Goal: Task Accomplishment & Management: Use online tool/utility

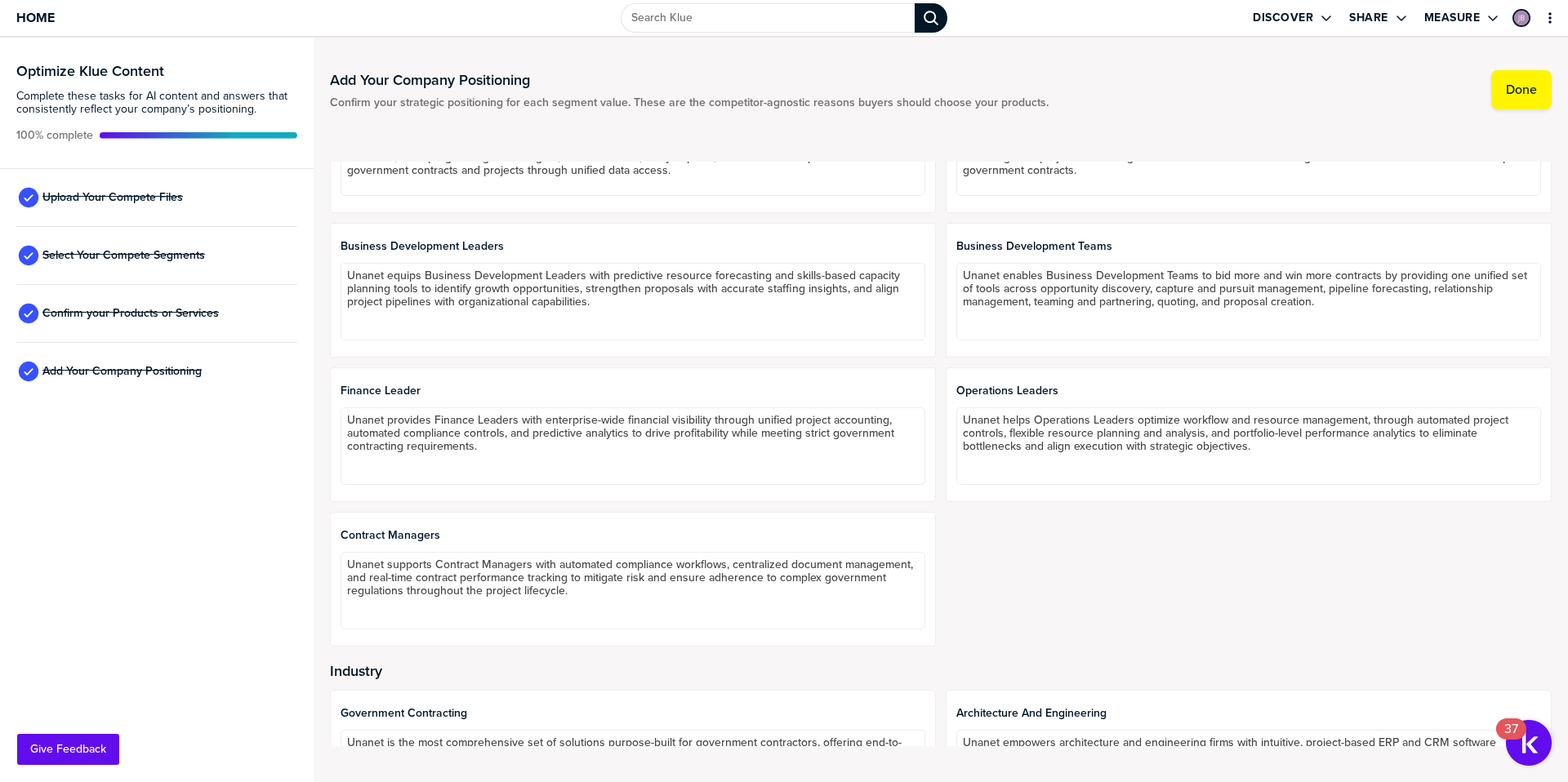
scroll to position [108, 0]
click at [144, 199] on span "Upload Your Compete Files" at bounding box center [113, 198] width 140 height 13
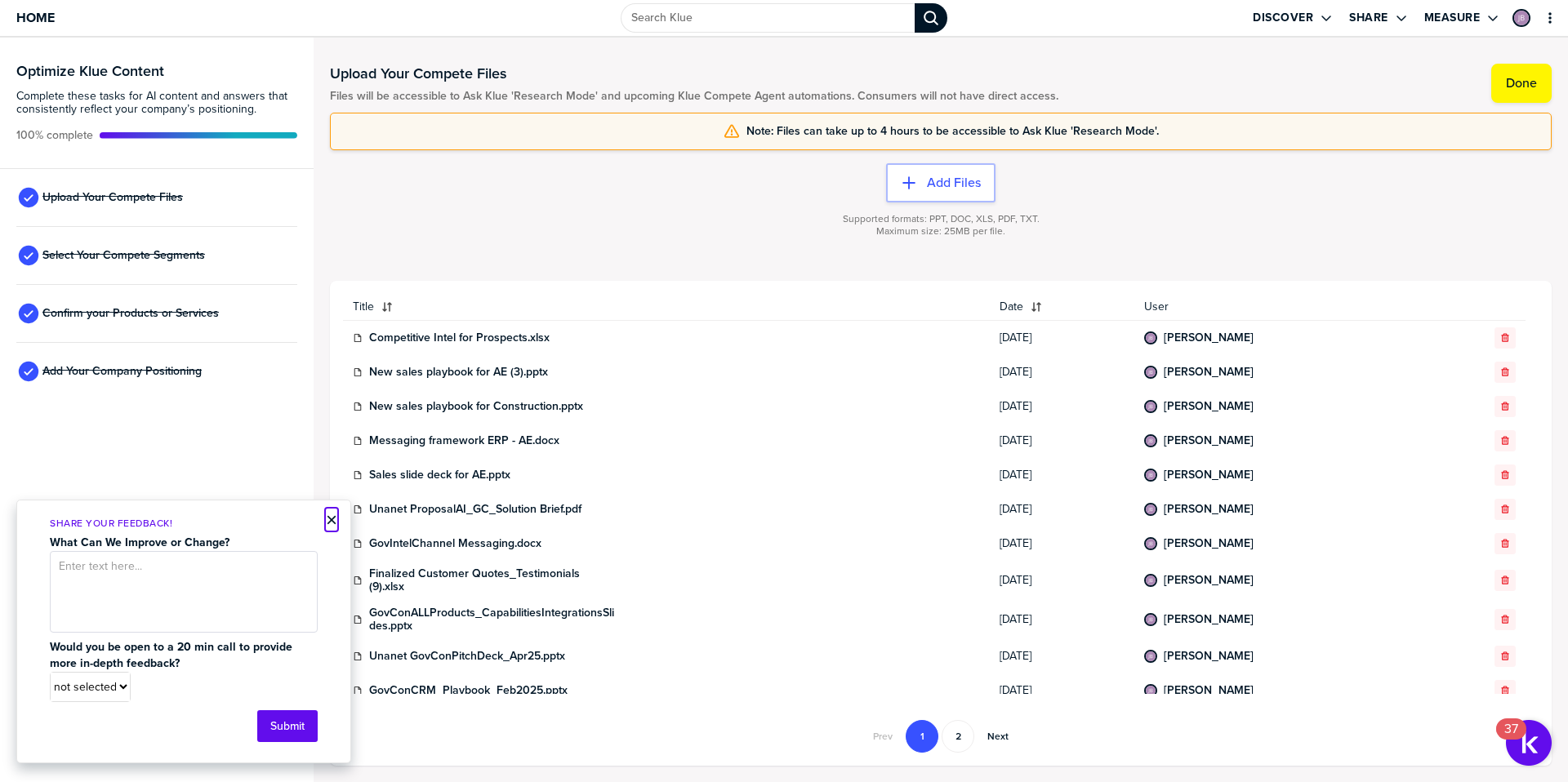
click at [332, 521] on button "×" at bounding box center [331, 519] width 12 height 19
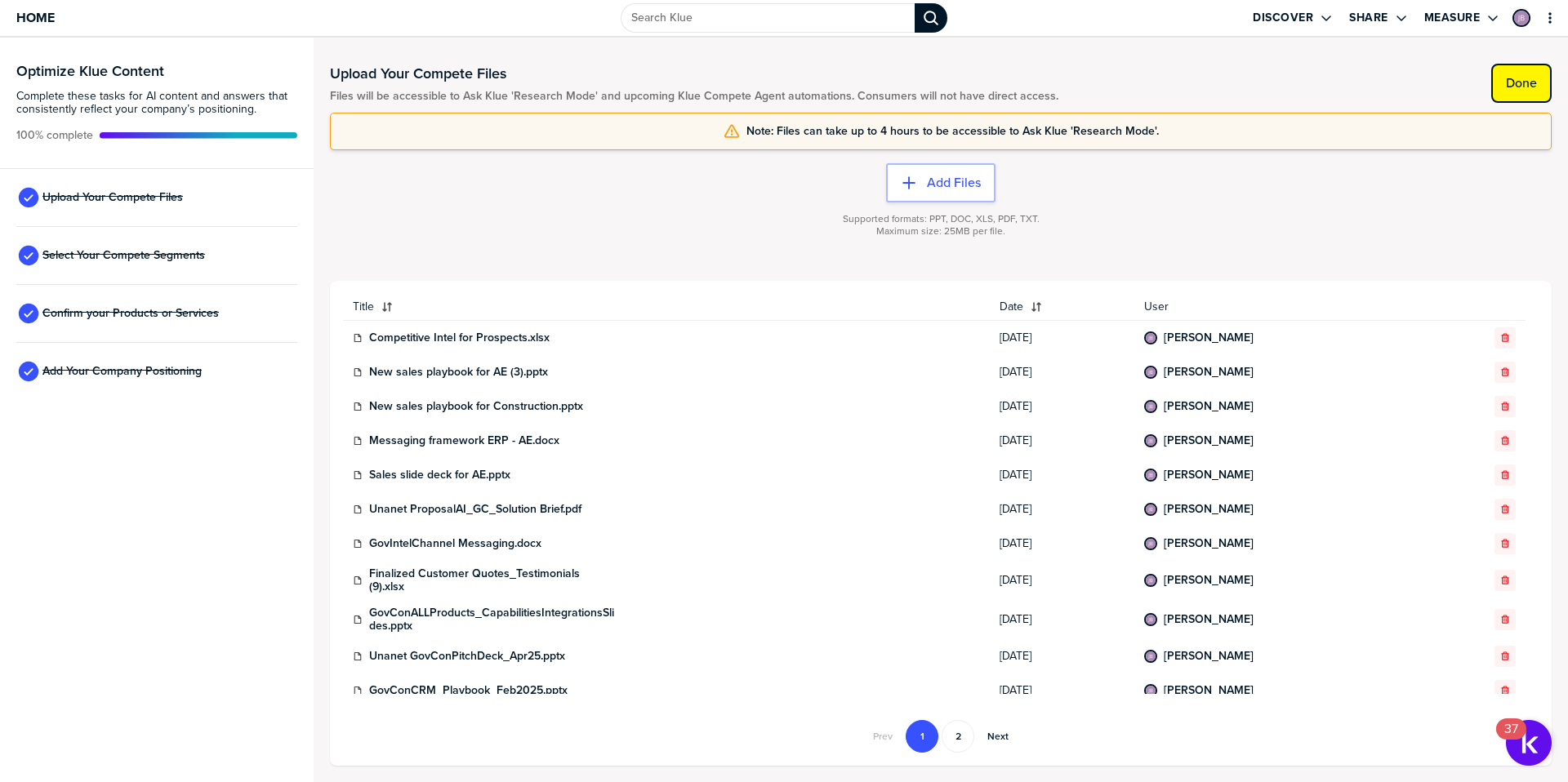
click at [1522, 78] on label "Done" at bounding box center [1521, 83] width 31 height 17
